Goal: Find specific page/section: Find specific page/section

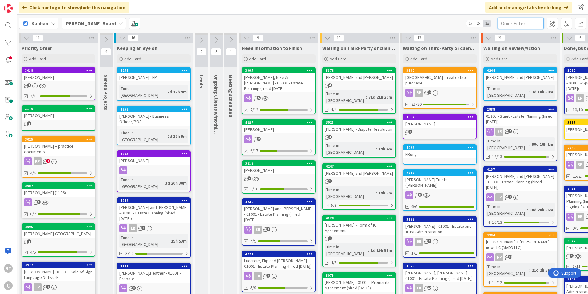
click at [516, 26] on input "text" at bounding box center [521, 23] width 46 height 11
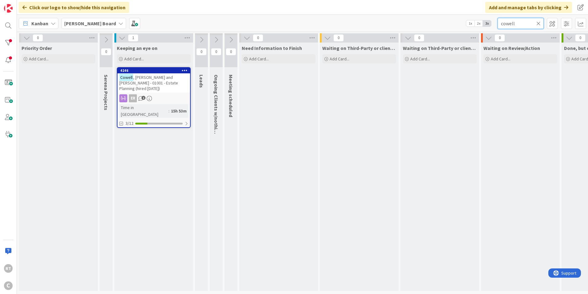
type input "cowell"
click at [171, 79] on span ", [PERSON_NAME] and [PERSON_NAME] - 01001 - Estate Planning (hired [DATE])" at bounding box center [148, 82] width 59 height 17
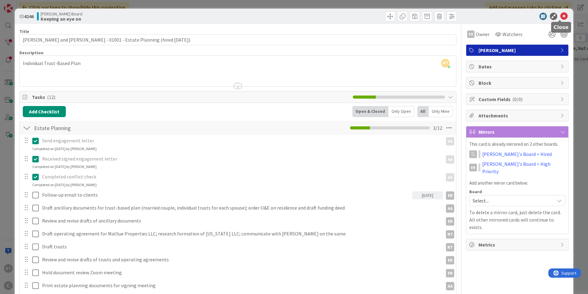
click at [561, 17] on icon at bounding box center [564, 16] width 7 height 7
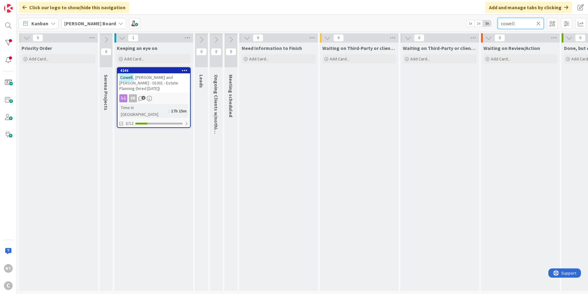
click at [543, 23] on input "cowell" at bounding box center [521, 23] width 46 height 11
click at [541, 23] on icon at bounding box center [539, 24] width 4 height 6
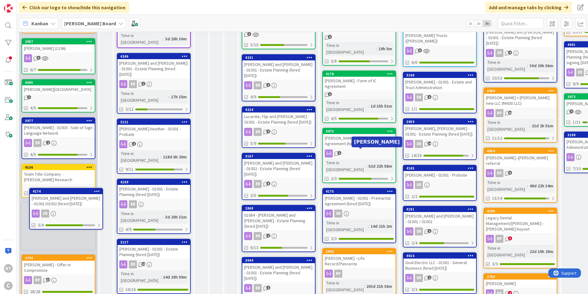
scroll to position [145, 0]
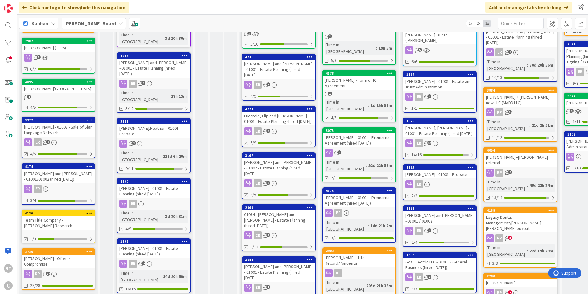
click at [277, 158] on div "[PERSON_NAME] and [PERSON_NAME] - 01002 - Estate Planning (hired [DATE])" at bounding box center [278, 167] width 73 height 19
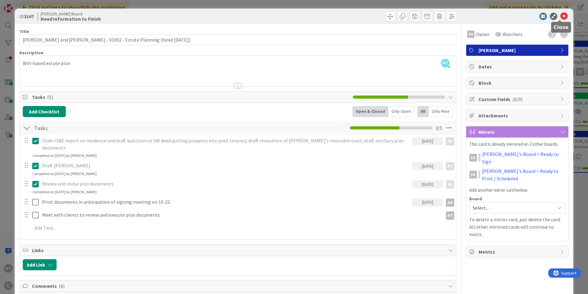
click at [560, 20] on div at bounding box center [560, 21] width 4 height 2
click at [561, 18] on icon at bounding box center [564, 16] width 7 height 7
